Goal: Transaction & Acquisition: Obtain resource

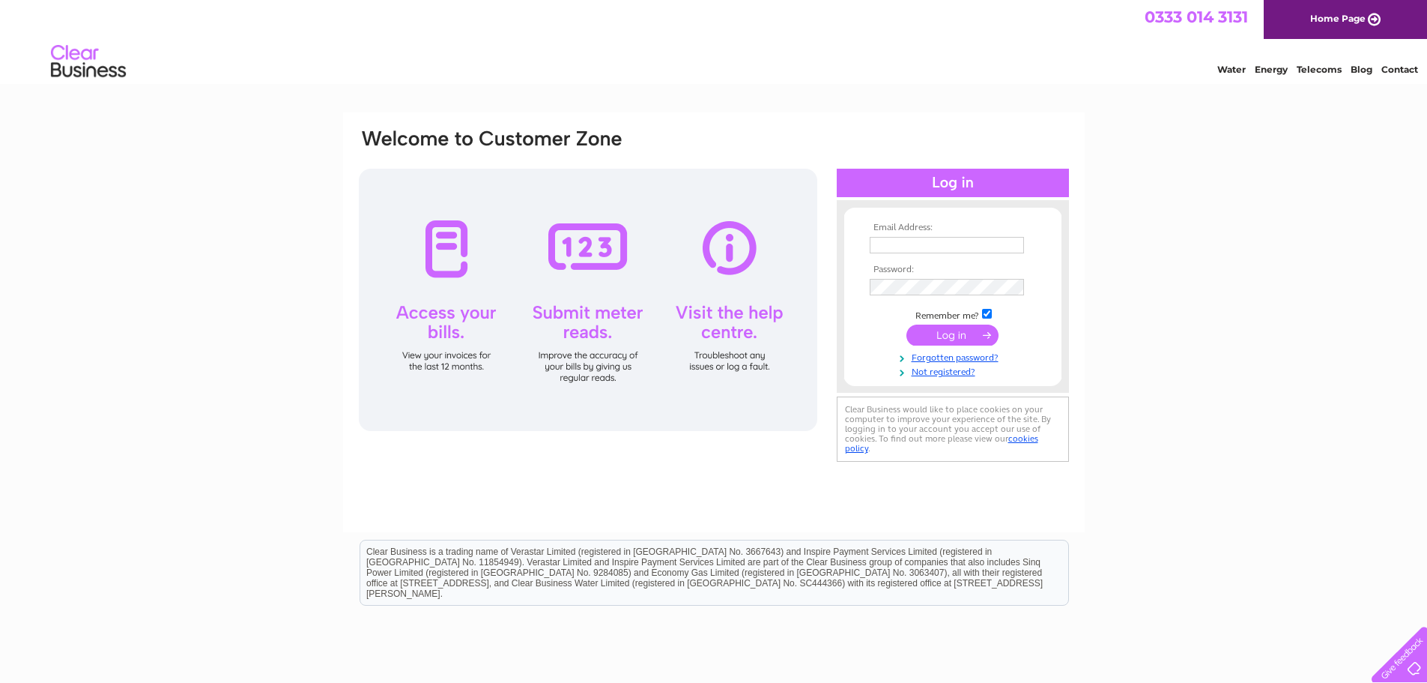
type input "Yvette.Marsden@gap.uk.com"
click at [943, 331] on input "submit" at bounding box center [953, 334] width 92 height 21
click at [958, 333] on input "submit" at bounding box center [953, 334] width 92 height 21
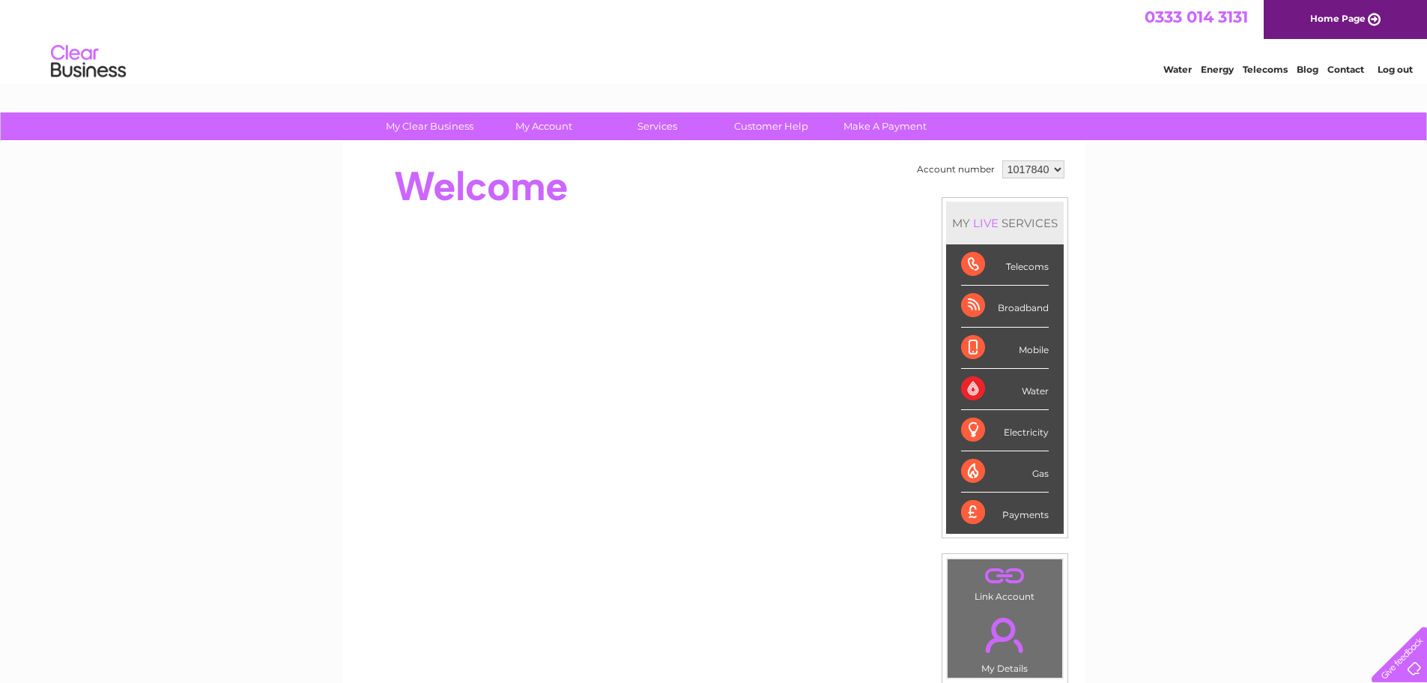
click at [1018, 167] on select "1017840 1018692 1054771 1066257" at bounding box center [1033, 169] width 62 height 18
select select "1066257"
click at [1002, 160] on select "1017840 1018692 1054771 1066257" at bounding box center [1033, 169] width 62 height 18
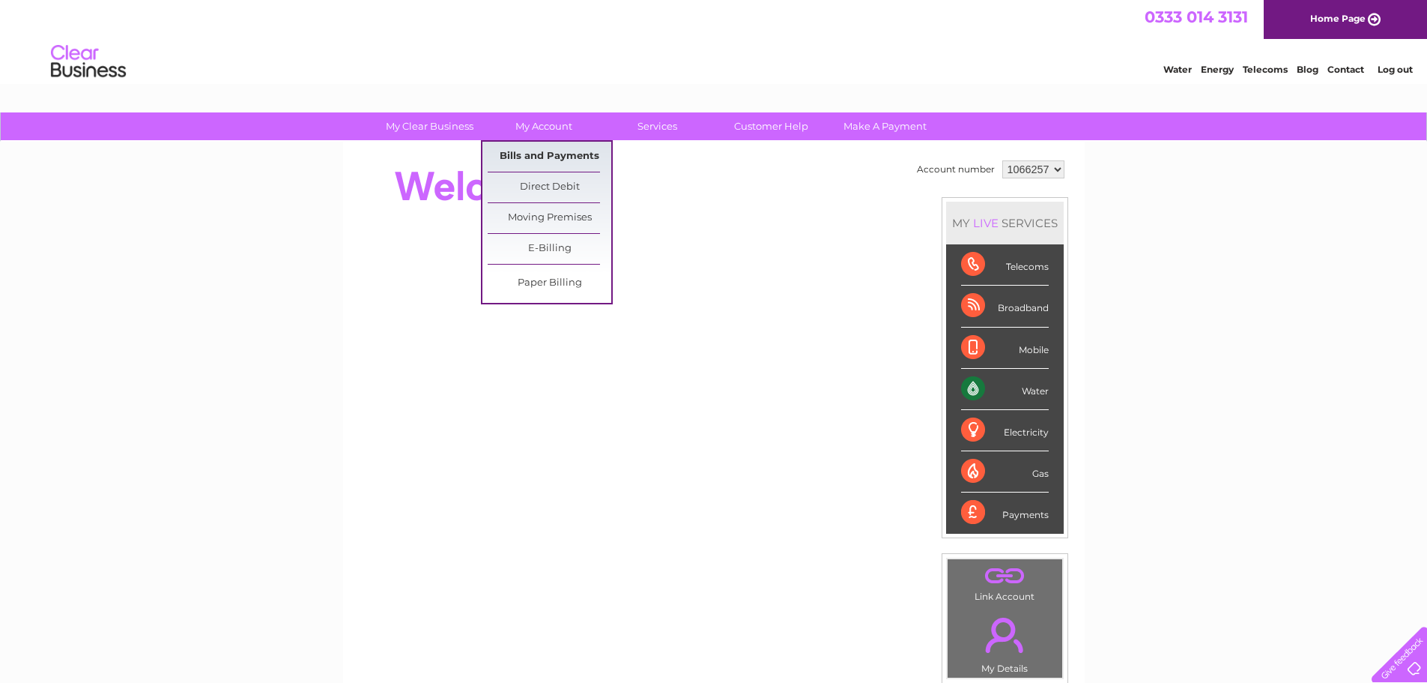
click at [547, 148] on link "Bills and Payments" at bounding box center [550, 157] width 124 height 30
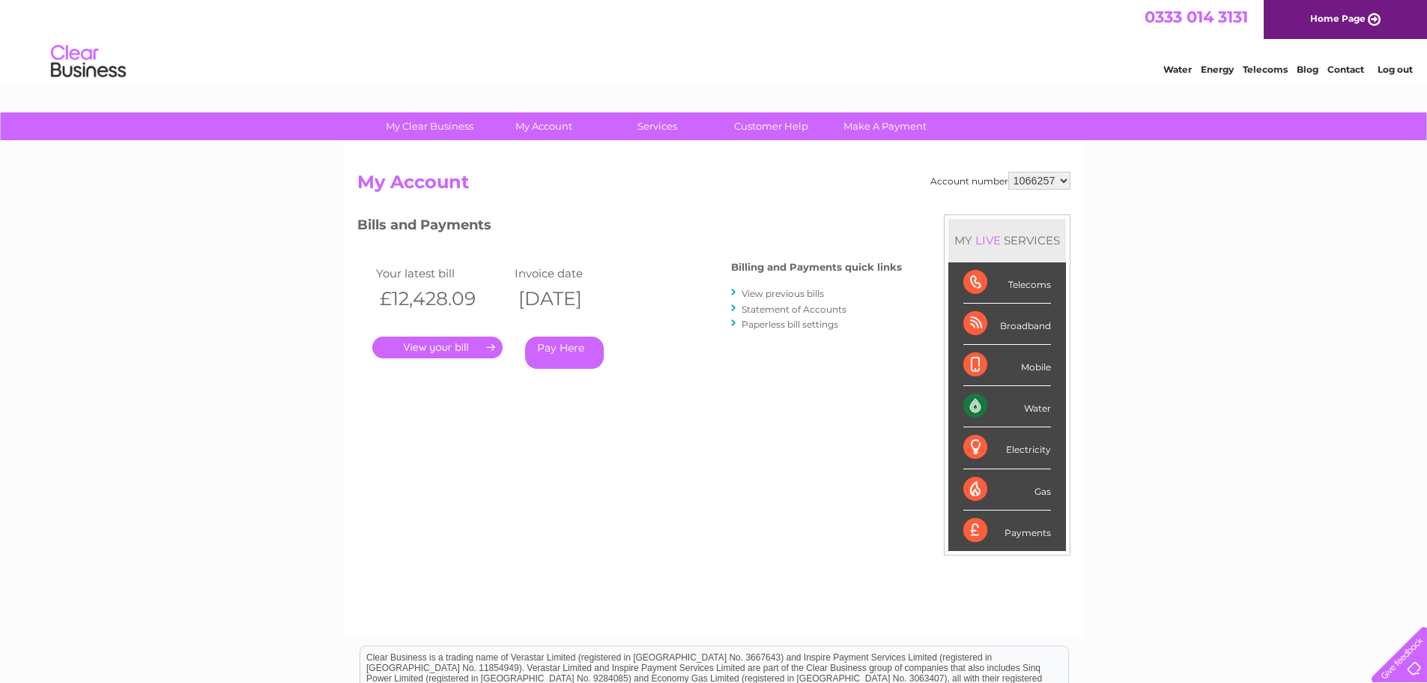
click at [446, 336] on div ". Pay Here" at bounding box center [522, 325] width 300 height 22
click at [446, 353] on link "." at bounding box center [437, 347] width 130 height 22
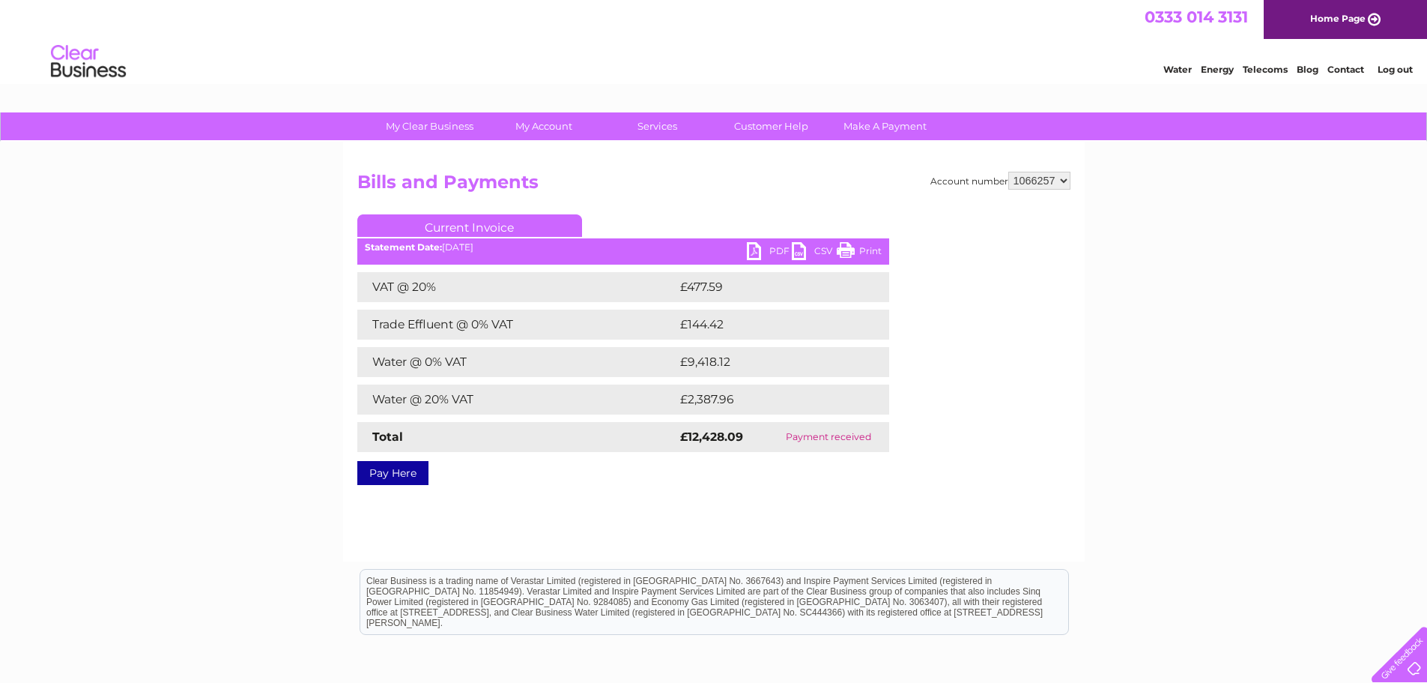
click at [774, 255] on link "PDF" at bounding box center [769, 253] width 45 height 22
click at [767, 254] on link "PDF" at bounding box center [769, 253] width 45 height 22
click at [772, 247] on link "PDF" at bounding box center [769, 253] width 45 height 22
